Goal: Information Seeking & Learning: Learn about a topic

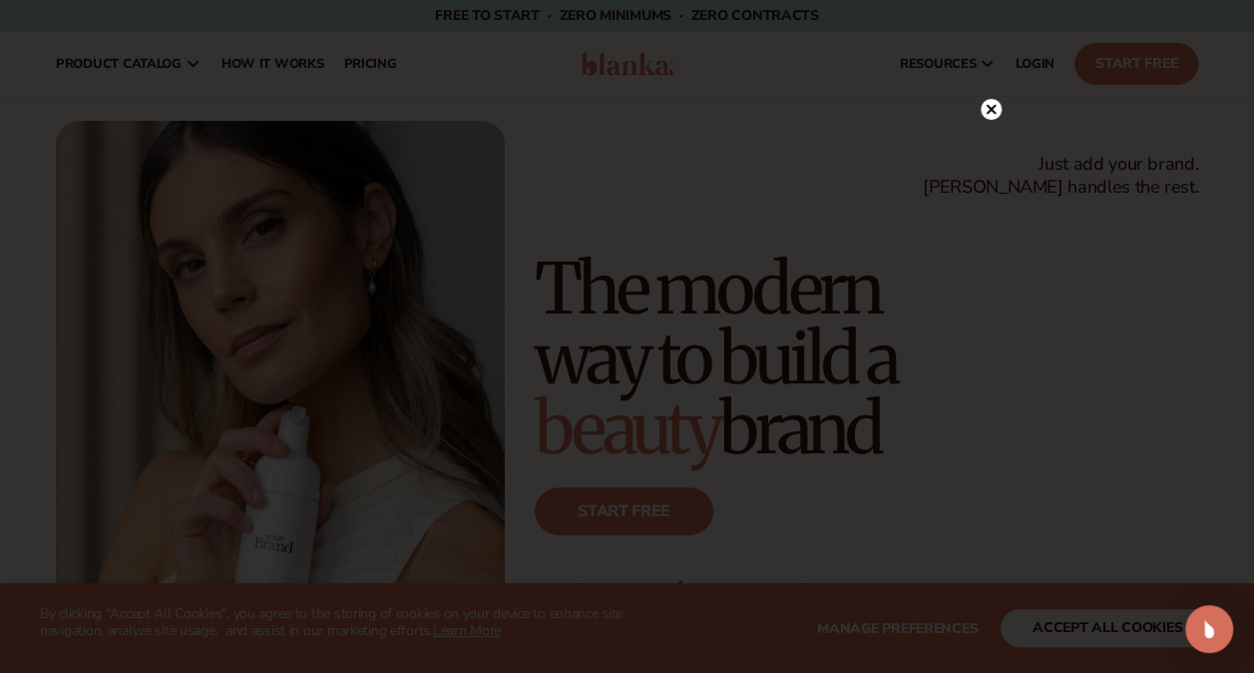
click at [992, 112] on icon at bounding box center [991, 109] width 10 height 10
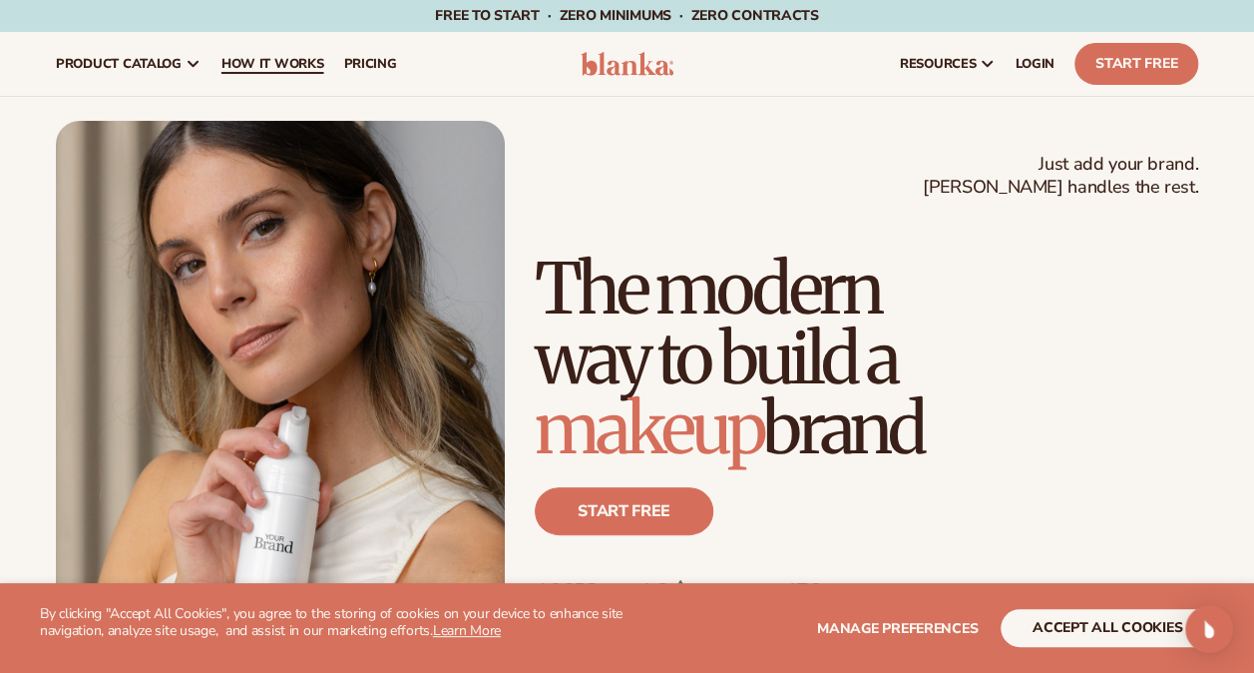
click at [249, 63] on span "How It Works" at bounding box center [273, 64] width 103 height 16
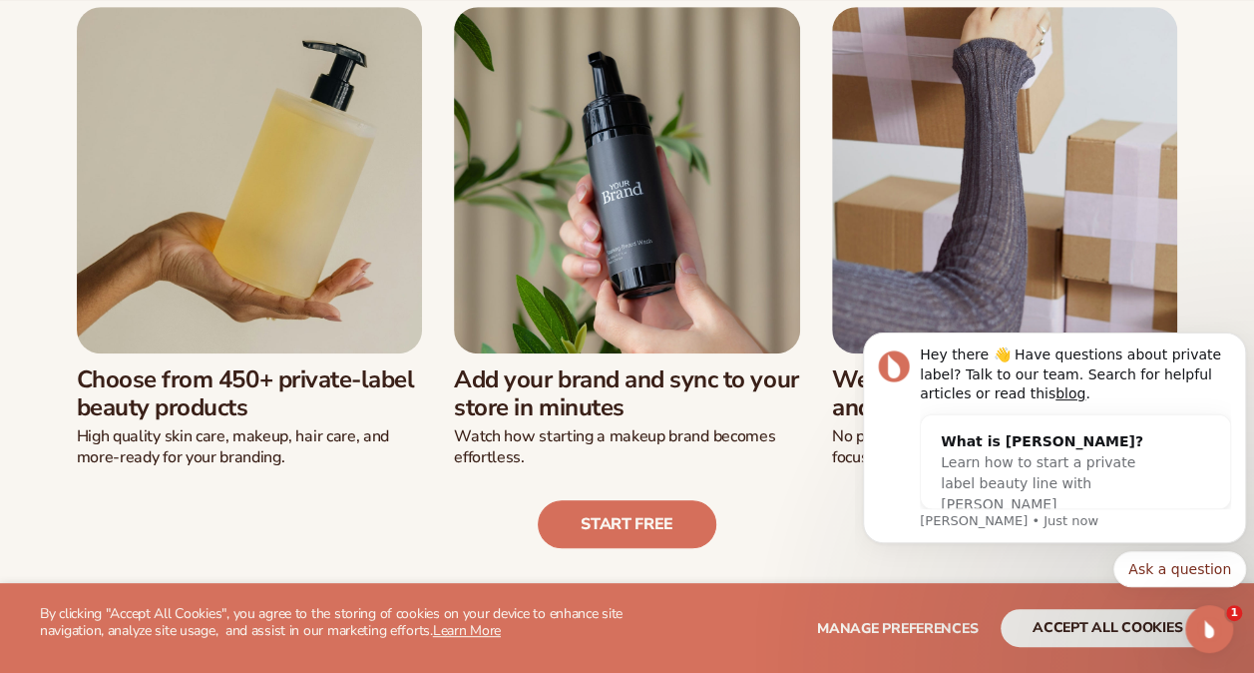
click at [770, 478] on div "Start free" at bounding box center [627, 508] width 1143 height 80
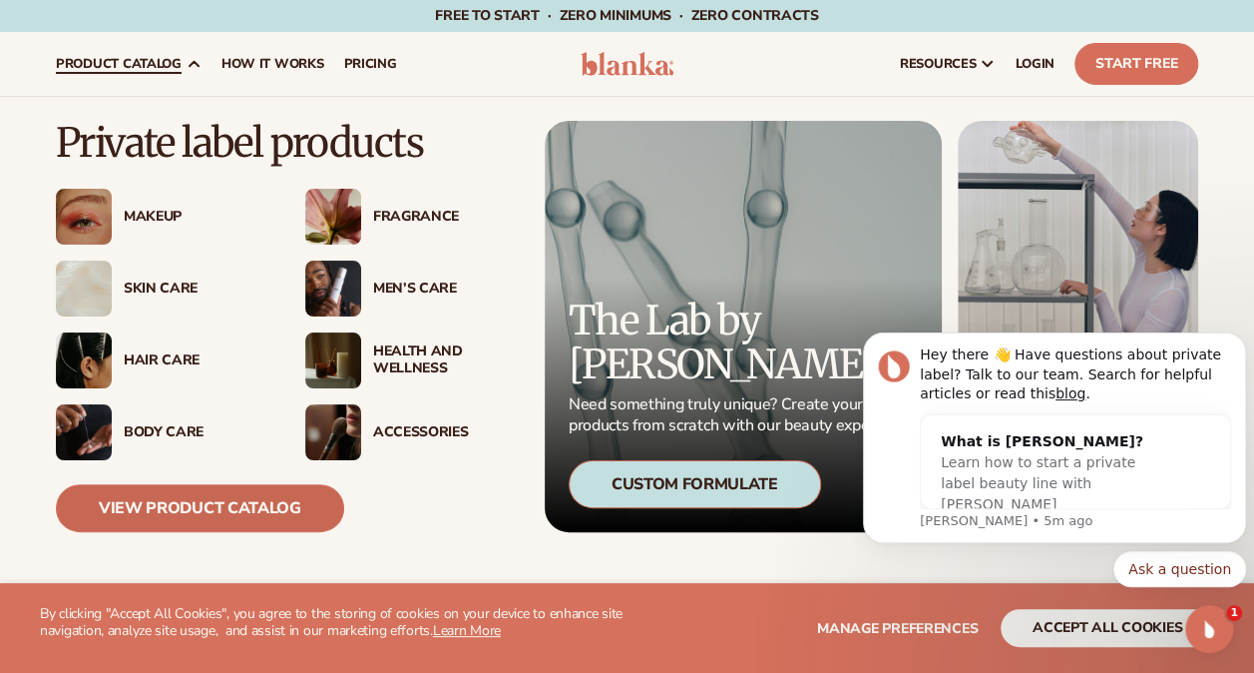
click at [198, 496] on link "View Product Catalog" at bounding box center [200, 508] width 288 height 48
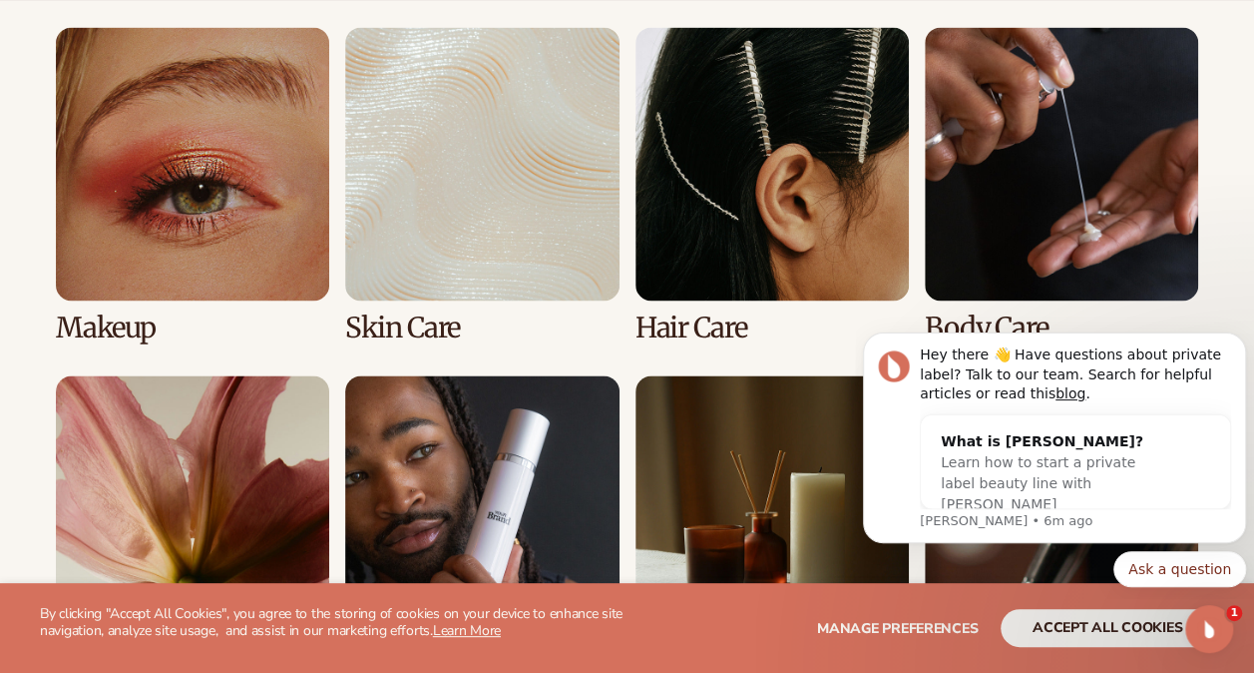
scroll to position [1473, 0]
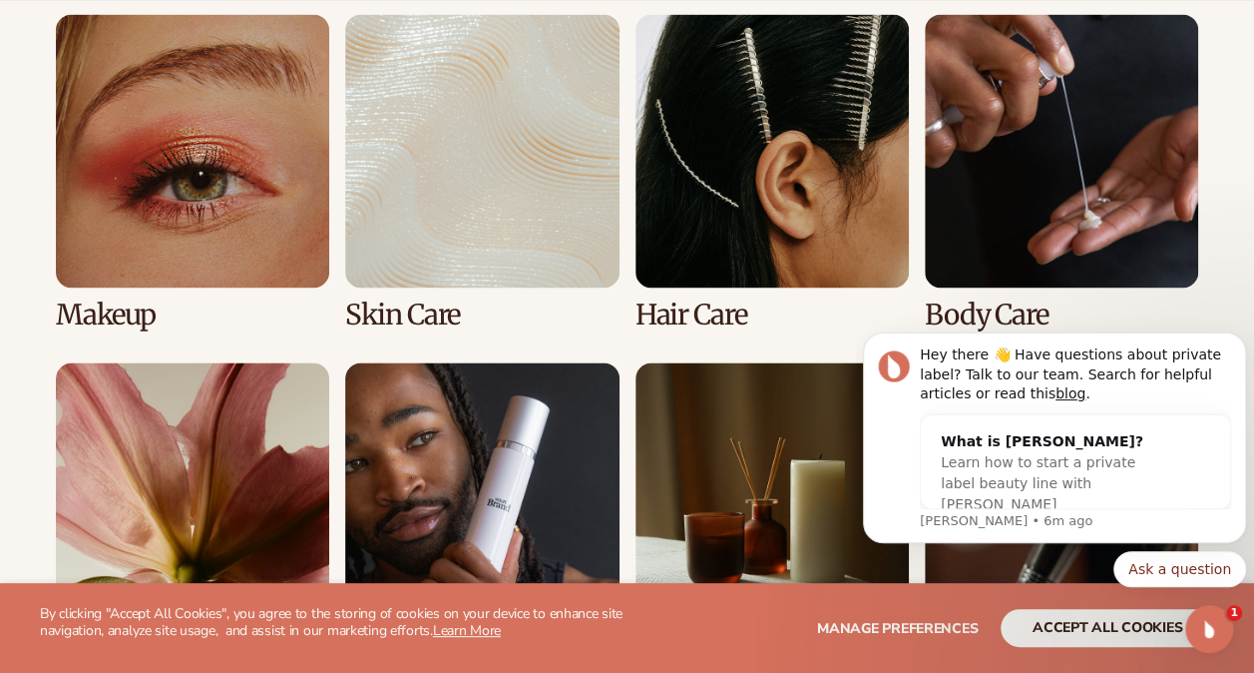
click at [497, 166] on link "2 / 8" at bounding box center [481, 172] width 273 height 316
drag, startPoint x: 1253, startPoint y: 276, endPoint x: 1255, endPoint y: 297, distance: 21.1
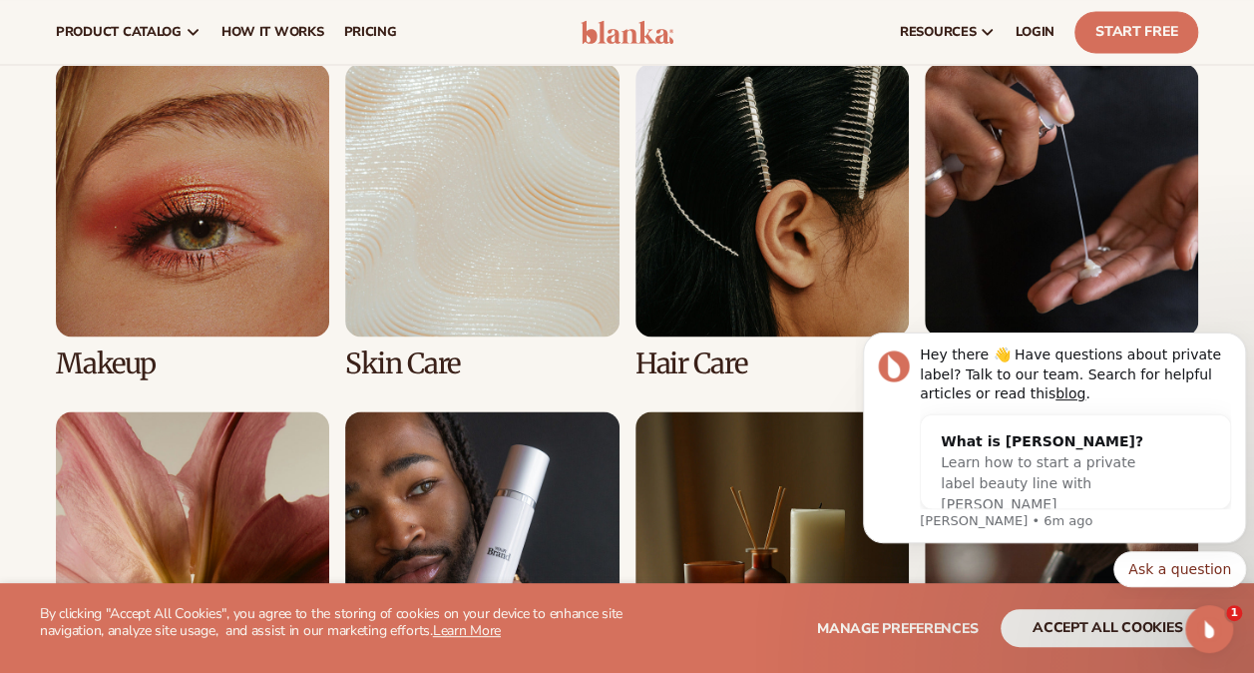
scroll to position [1415, 0]
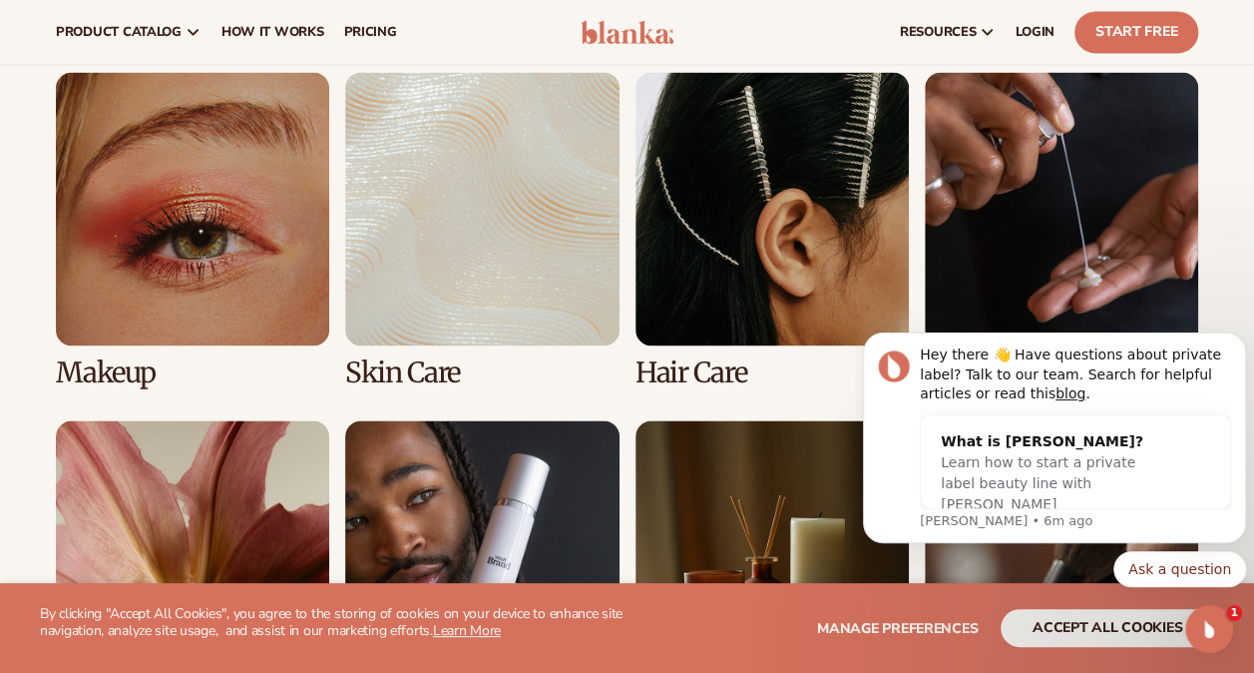
click at [499, 238] on link "2 / 8" at bounding box center [481, 230] width 273 height 316
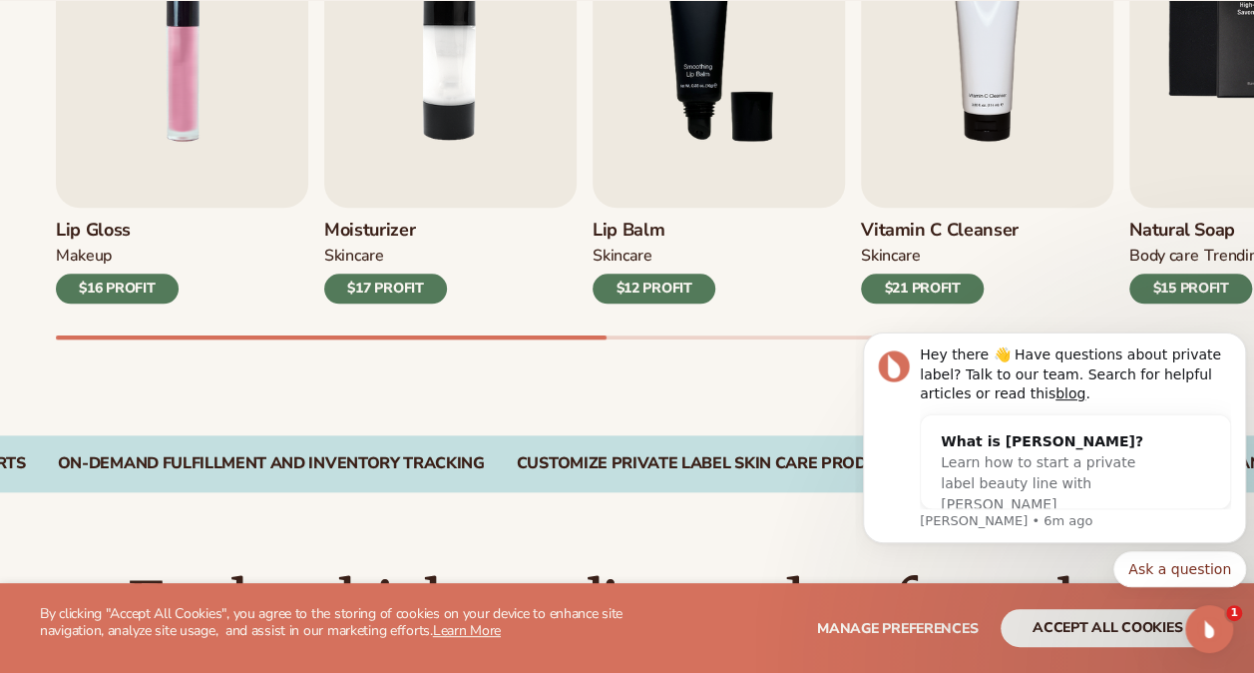
scroll to position [830, 0]
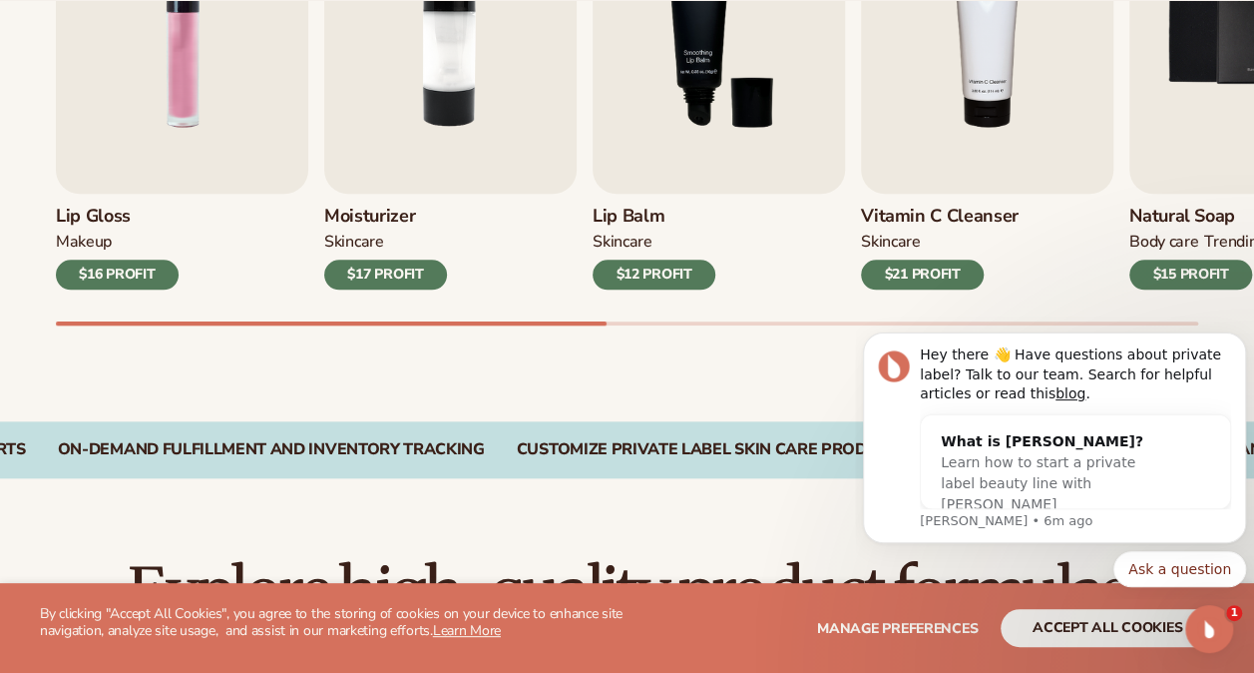
drag, startPoint x: 525, startPoint y: 327, endPoint x: 550, endPoint y: 319, distance: 26.2
click at [550, 319] on div "Best sellers Private label skin care products to start your beauty and self car…" at bounding box center [627, 64] width 1254 height 716
drag, startPoint x: 550, startPoint y: 319, endPoint x: 646, endPoint y: 327, distance: 96.1
click at [646, 327] on div "Best sellers Private label skin care products to start your beauty and self car…" at bounding box center [627, 64] width 1254 height 716
click at [665, 326] on div "Best sellers Private label skin care products to start your beauty and self car…" at bounding box center [627, 64] width 1254 height 716
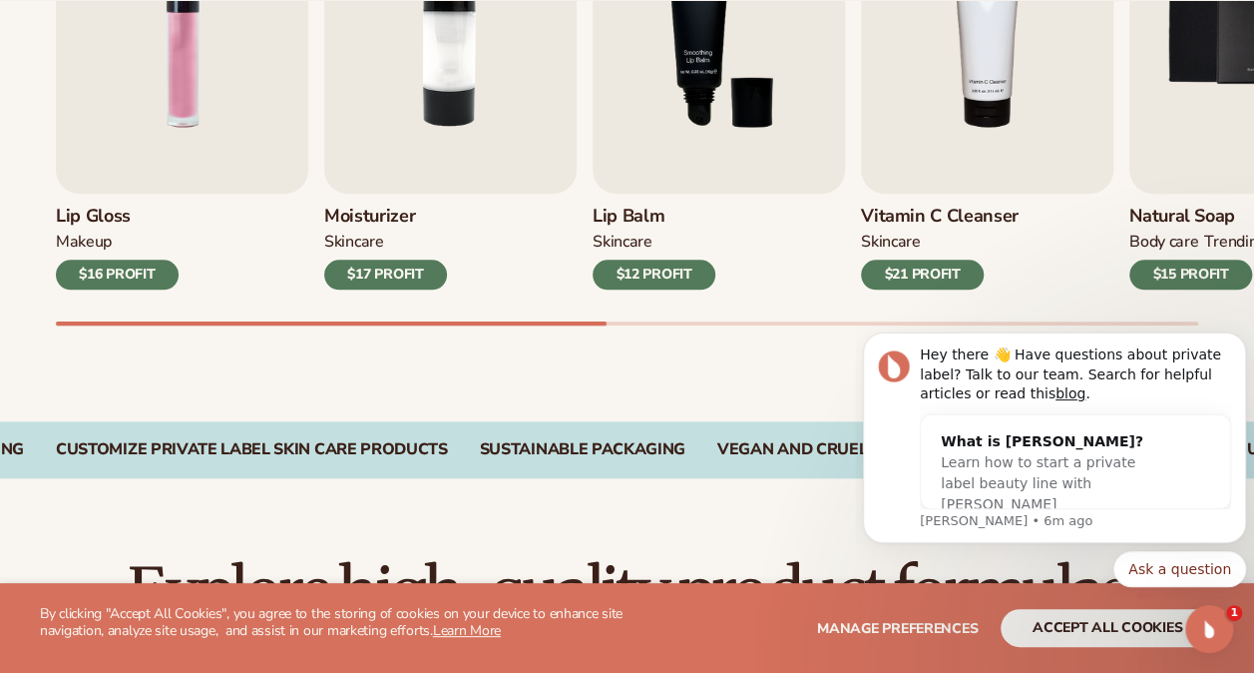
click at [680, 317] on div "Lip Gloss MAKEUP $16 PROFIT Moisturizer SKINCARE $17 PROFIT SKINCARE mens" at bounding box center [655, 98] width 1199 height 454
click at [926, 262] on div "$21 PROFIT" at bounding box center [922, 274] width 123 height 30
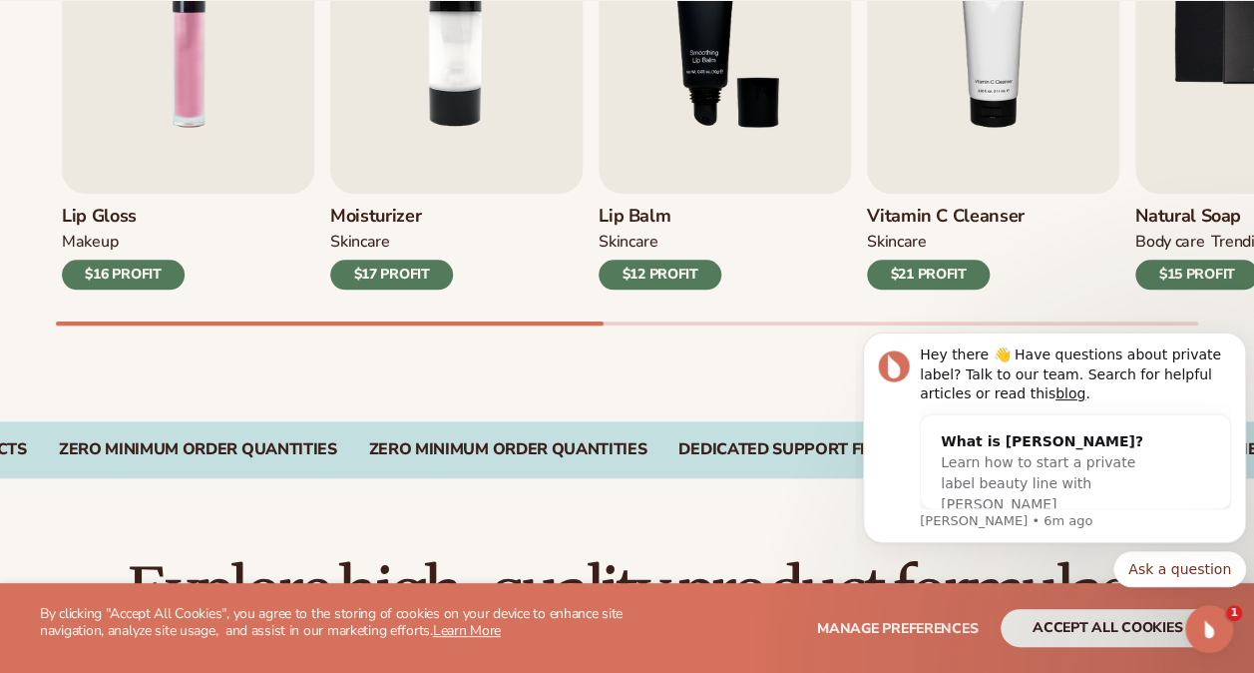
click at [997, 126] on img "4 / 9" at bounding box center [993, 32] width 252 height 322
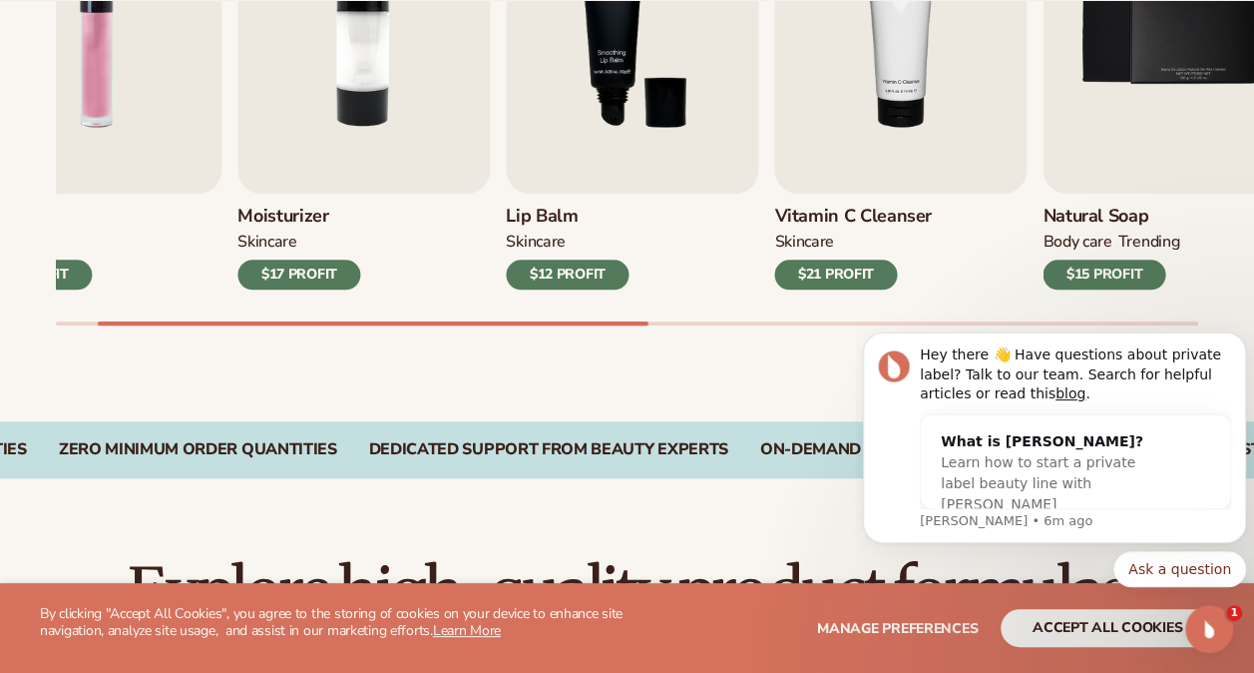
click at [852, 125] on img "4 / 9" at bounding box center [900, 32] width 252 height 322
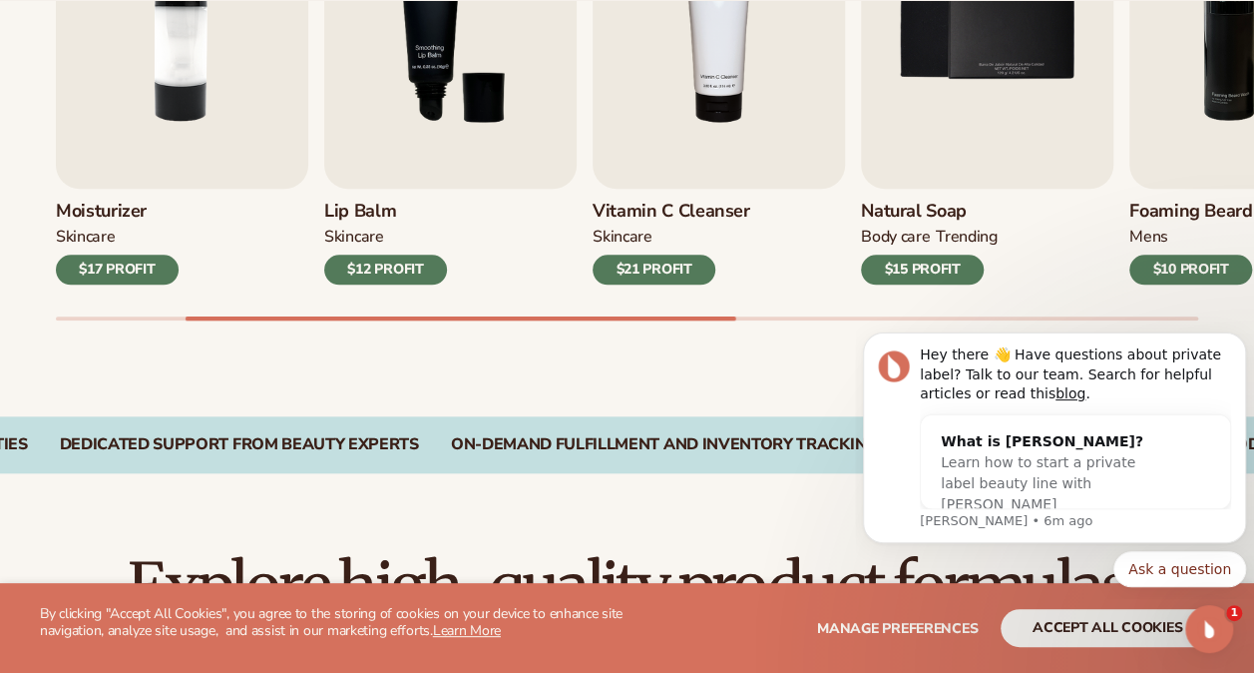
scroll to position [840, 0]
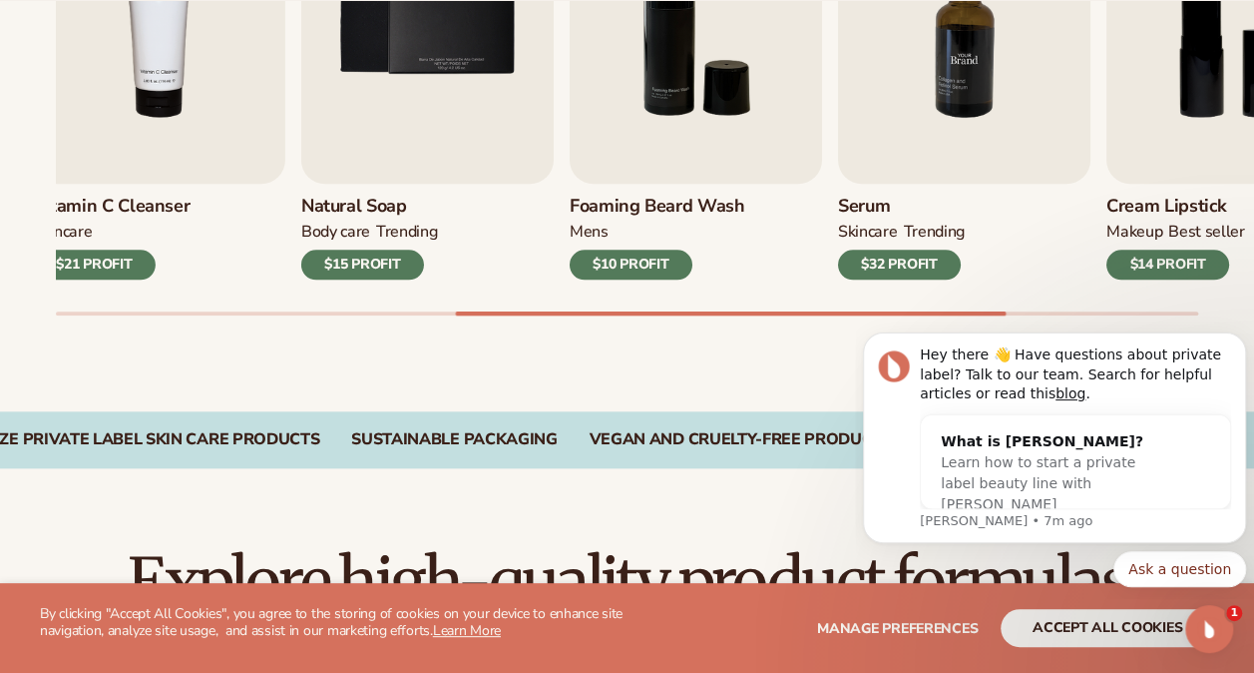
click at [987, 128] on img "7 / 9" at bounding box center [964, 22] width 252 height 322
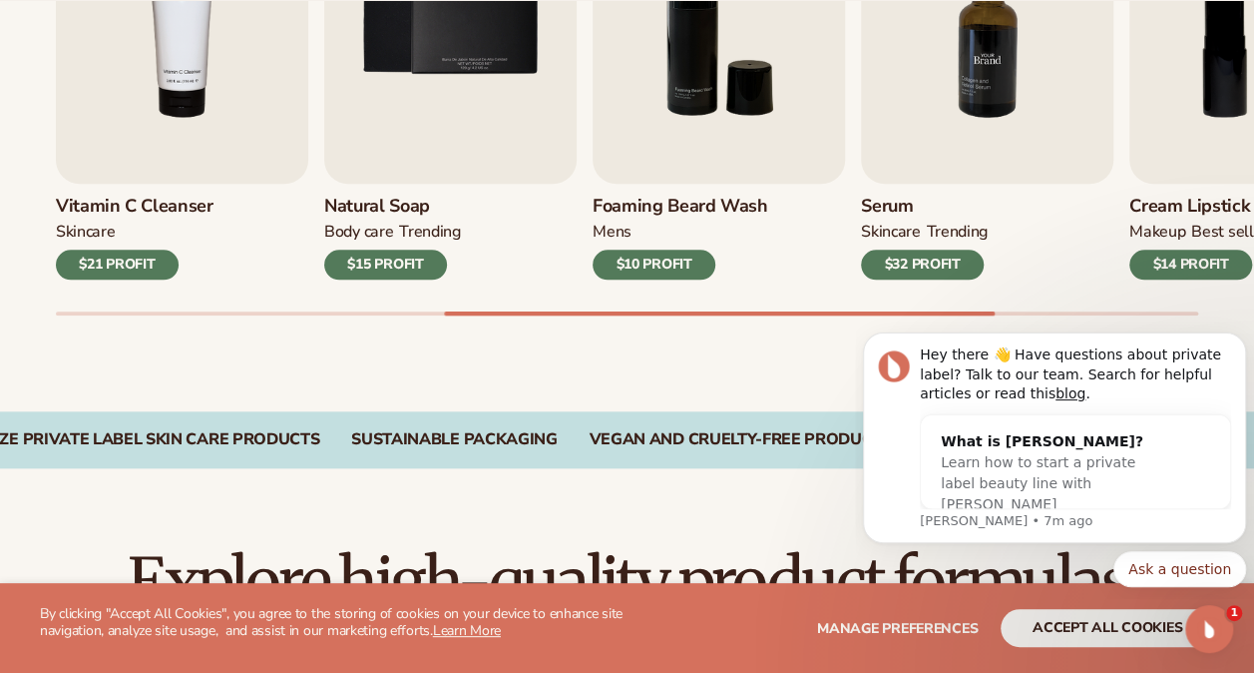
click at [992, 87] on img "7 / 9" at bounding box center [987, 22] width 252 height 322
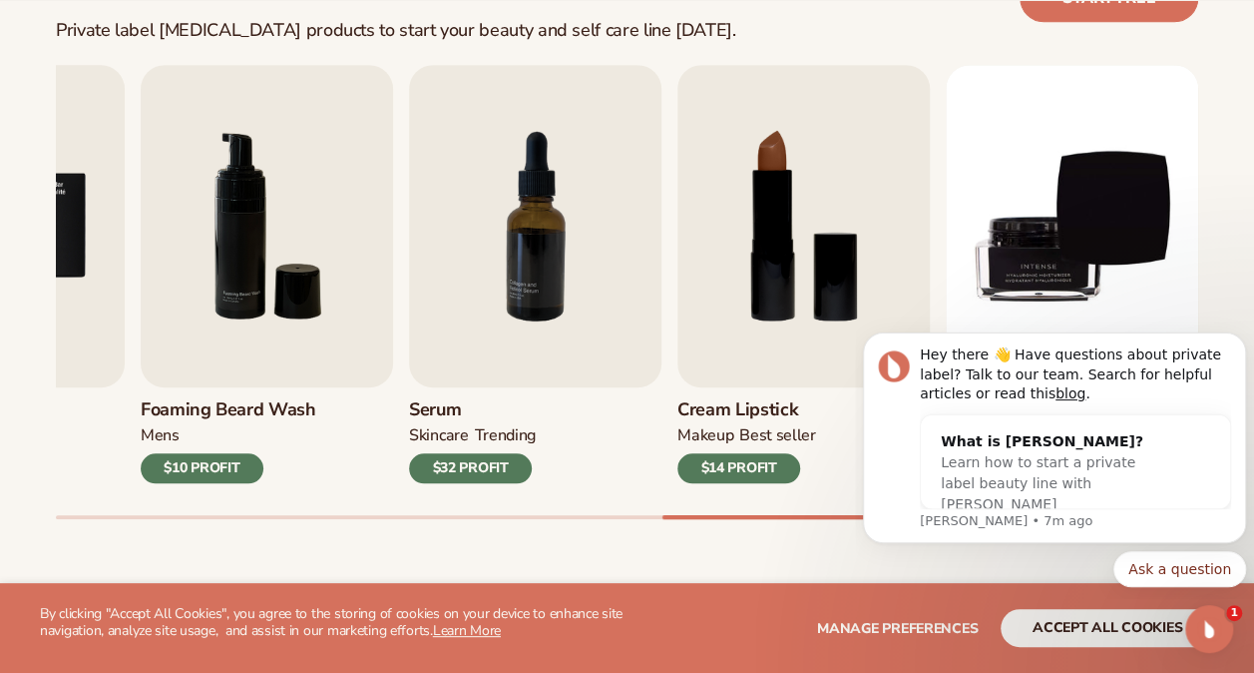
scroll to position [652, 0]
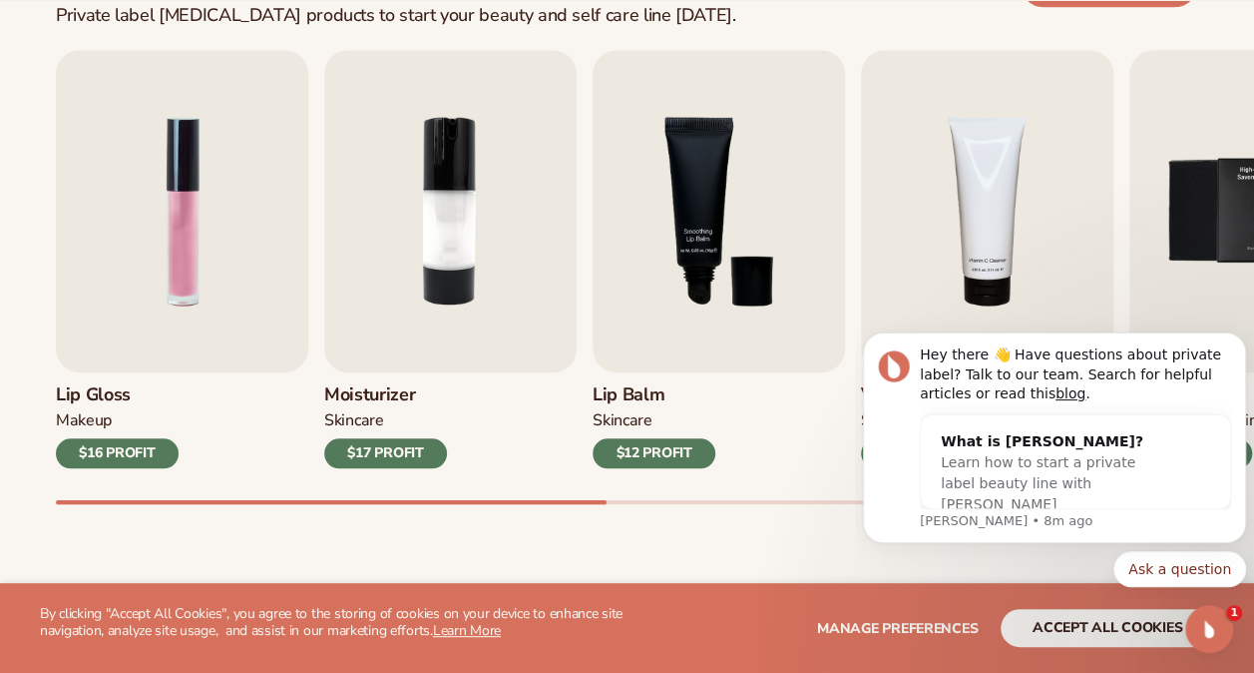
click at [48, 501] on div "Best sellers Private label skin care products to start your beauty and self car…" at bounding box center [627, 242] width 1254 height 716
click at [473, 178] on img "2 / 9" at bounding box center [450, 211] width 252 height 322
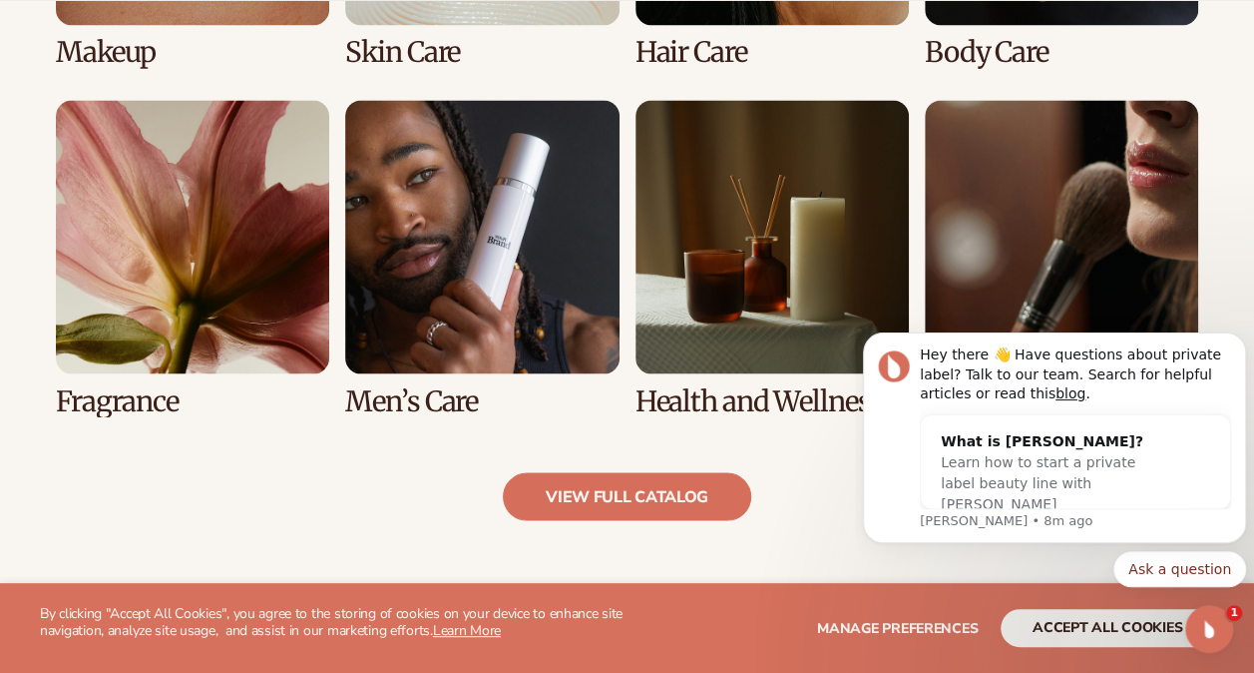
scroll to position [1770, 0]
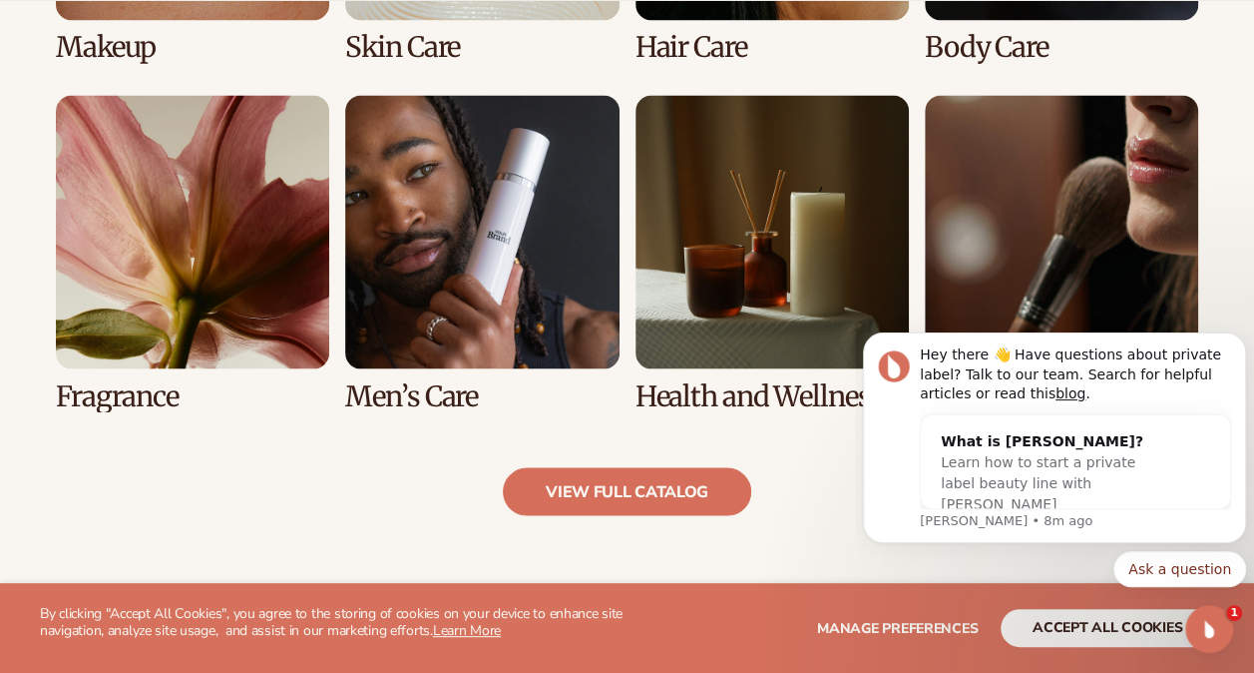
click at [421, 333] on link "6 / 8" at bounding box center [481, 253] width 273 height 316
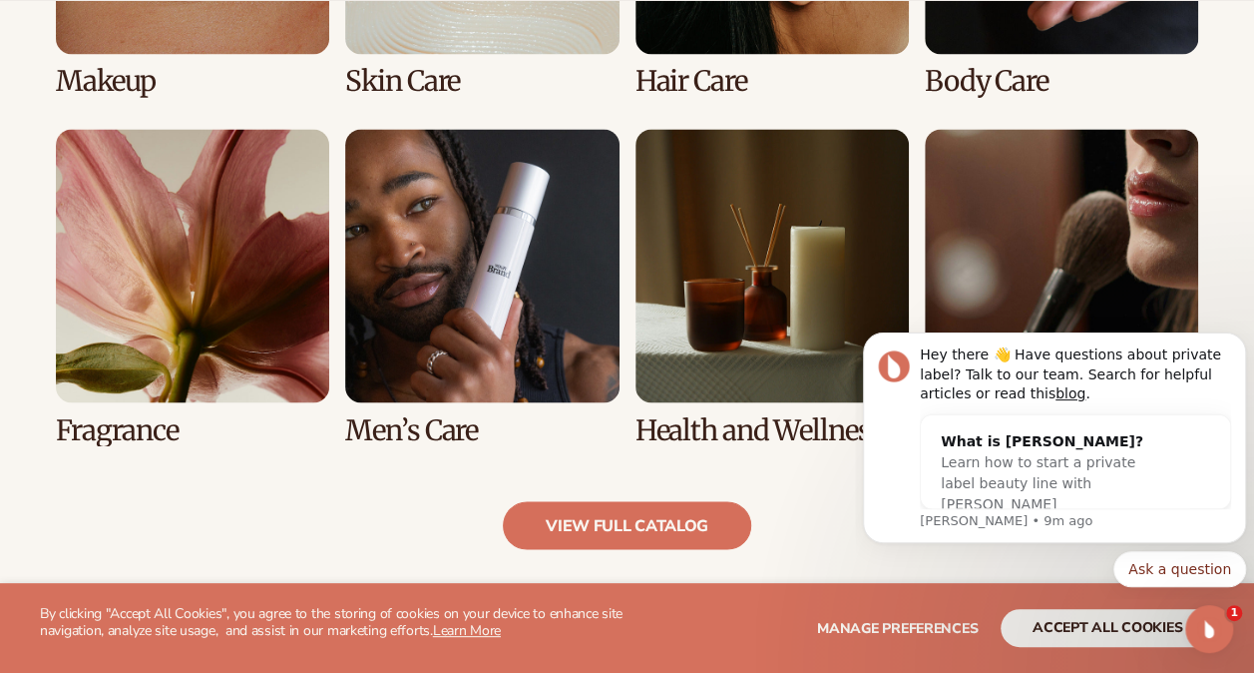
scroll to position [1725, 0]
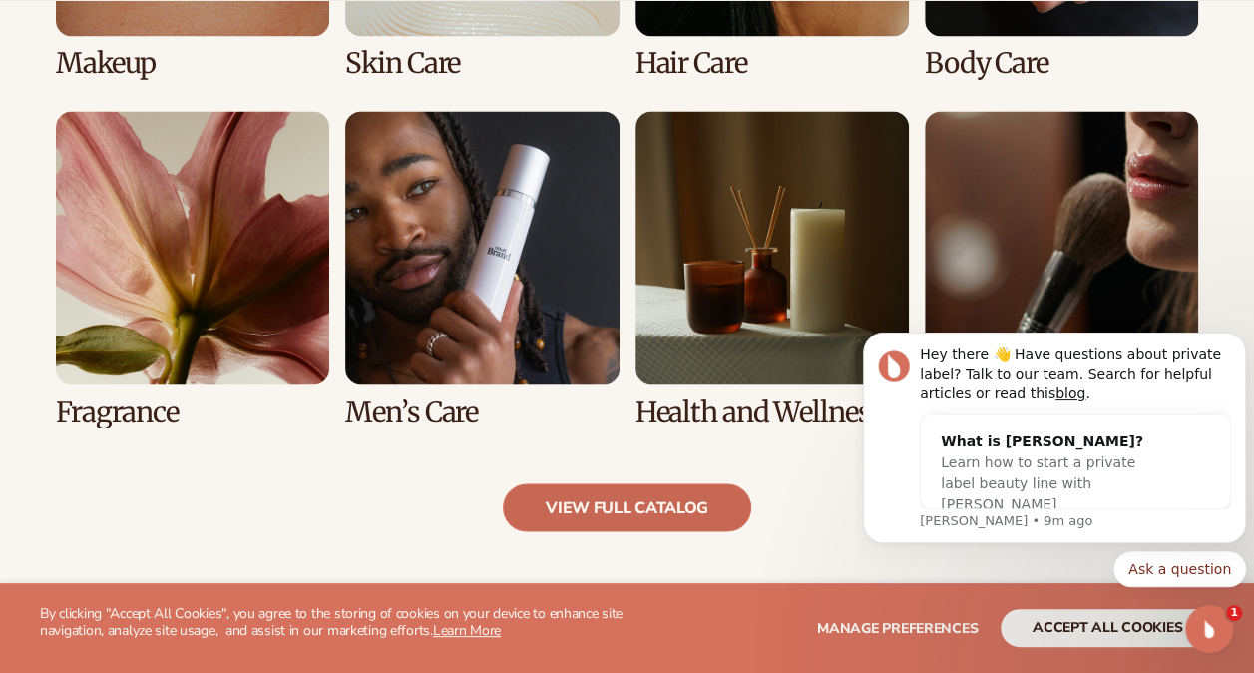
click at [633, 502] on link "view full catalog" at bounding box center [627, 507] width 249 height 48
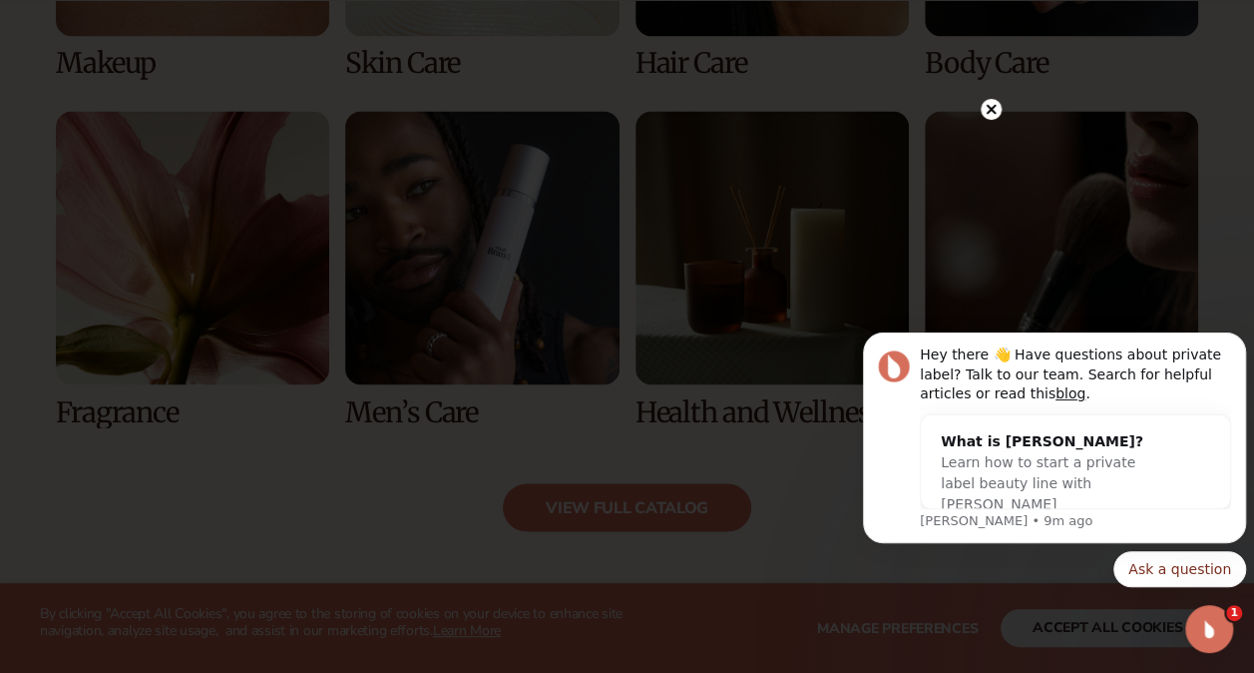
click at [996, 102] on circle at bounding box center [991, 109] width 21 height 21
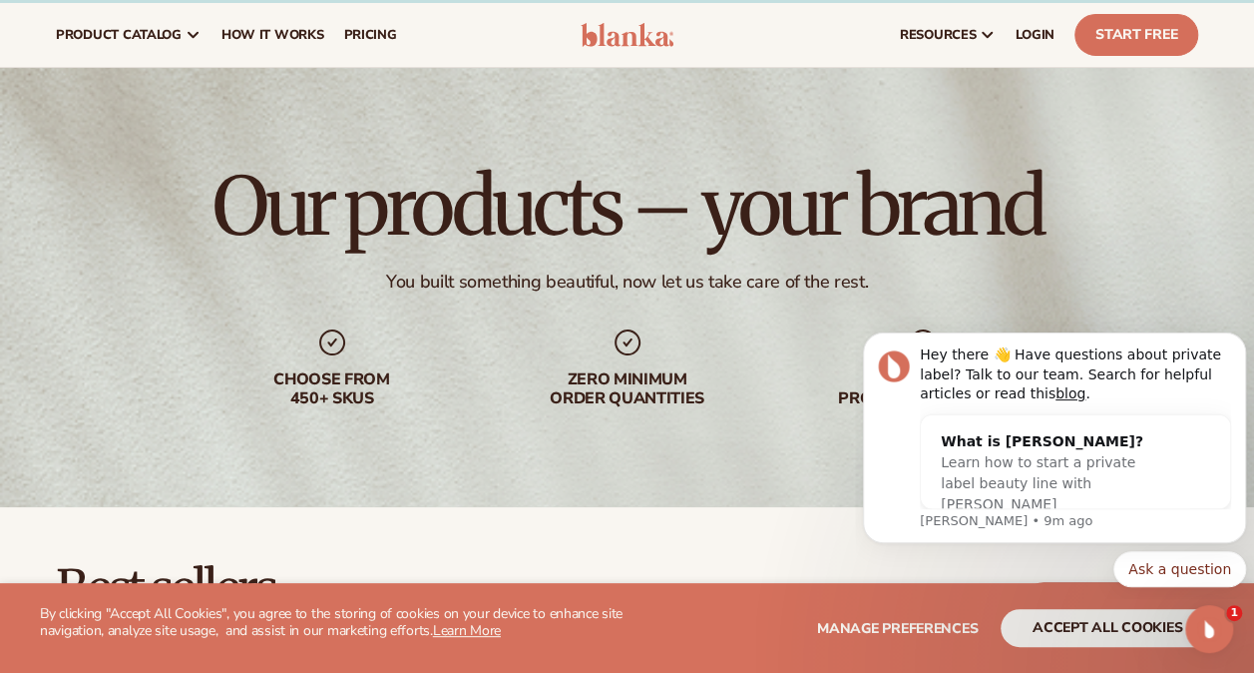
scroll to position [0, 0]
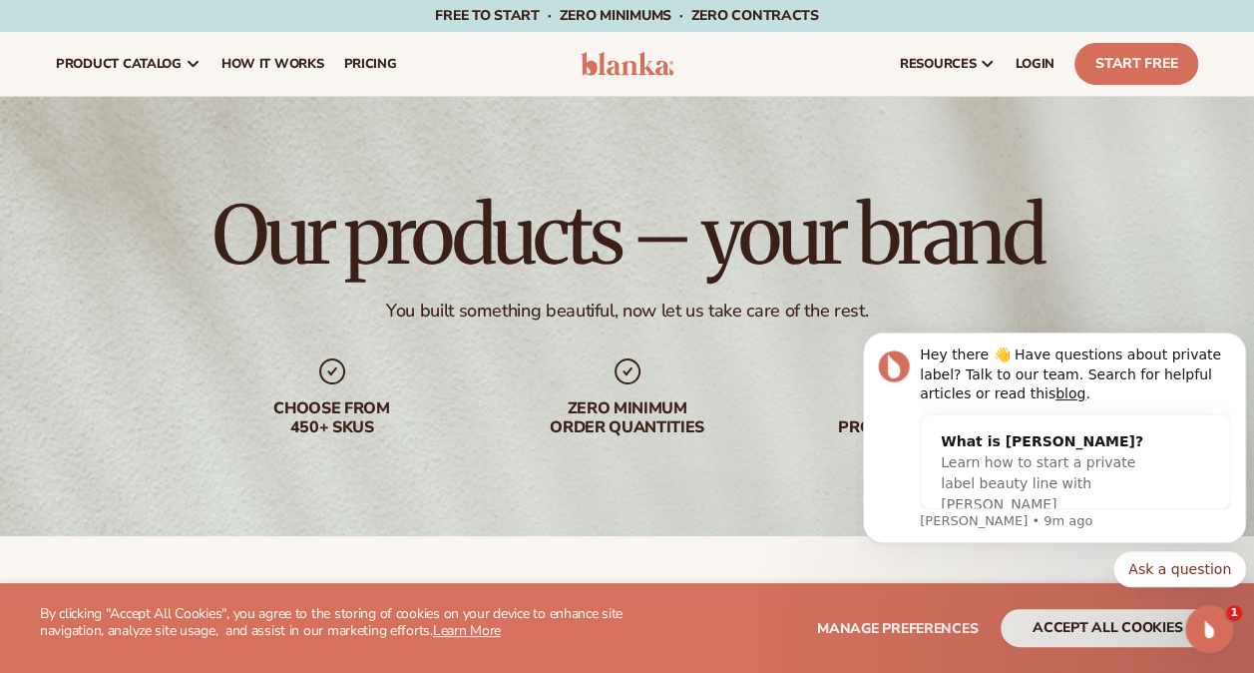
click at [1101, 14] on div "Free to start · ZERO minimums · ZERO contracts · Free to start · ZERO minimums …" at bounding box center [627, 16] width 1155 height 32
